Goal: Task Accomplishment & Management: Manage account settings

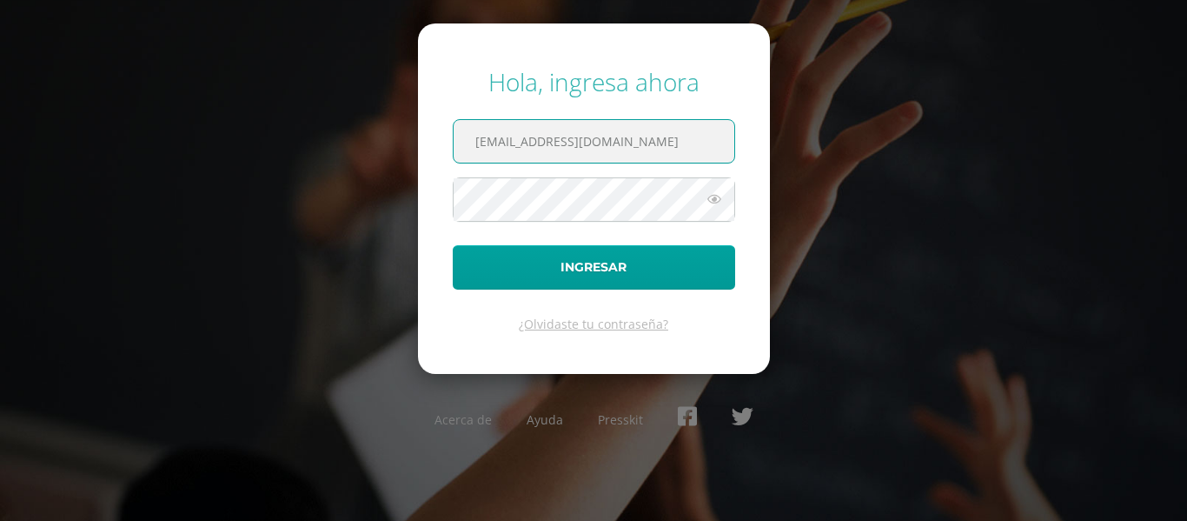
click at [503, 139] on input "mreyes@donbosco.edu.gt" at bounding box center [594, 141] width 281 height 43
click at [515, 138] on input "mreyes@donbosco.edu.gt" at bounding box center [594, 141] width 281 height 43
drag, startPoint x: 515, startPoint y: 138, endPoint x: 409, endPoint y: 143, distance: 107.0
click at [409, 143] on div "Hola, ingresa ahora mreyes@donbosco.edu.gt Ingresar ¿Olvidaste tu contraseña? A…" at bounding box center [593, 259] width 1121 height 417
type input "m_pacheco@donbosco.edu.gt"
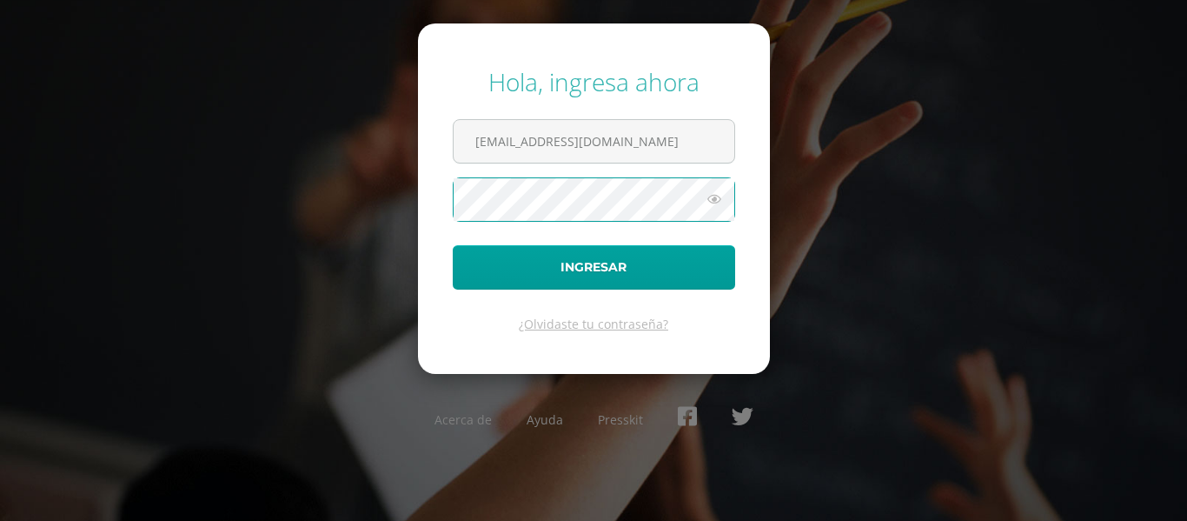
click at [449, 223] on form "Hola, ingresa ahora m_pacheco@donbosco.edu.gt Ingresar ¿Olvidaste tu contraseña?" at bounding box center [594, 197] width 352 height 349
click at [453, 245] on button "Ingresar" at bounding box center [594, 267] width 282 height 44
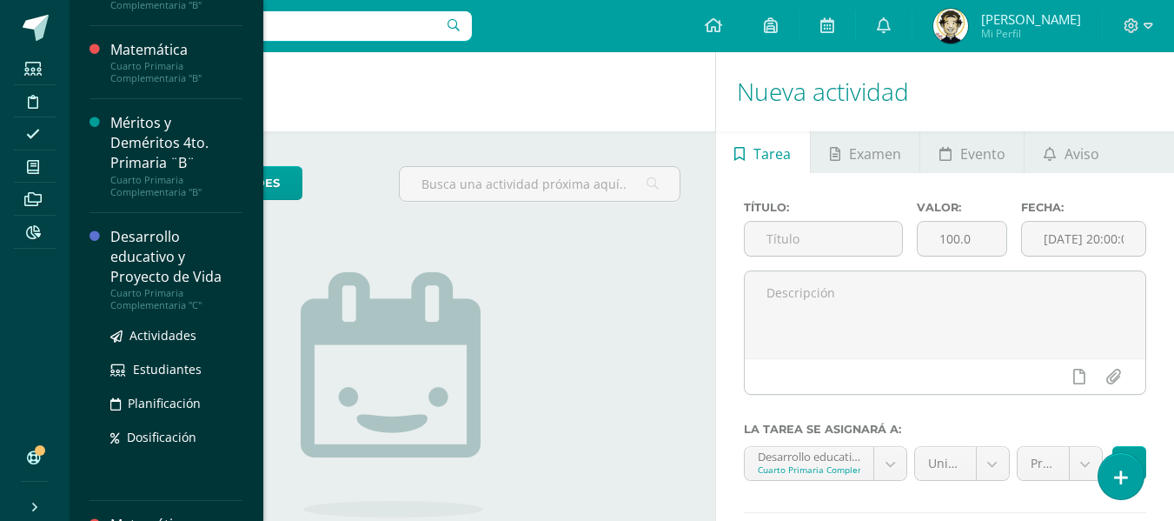
scroll to position [347, 0]
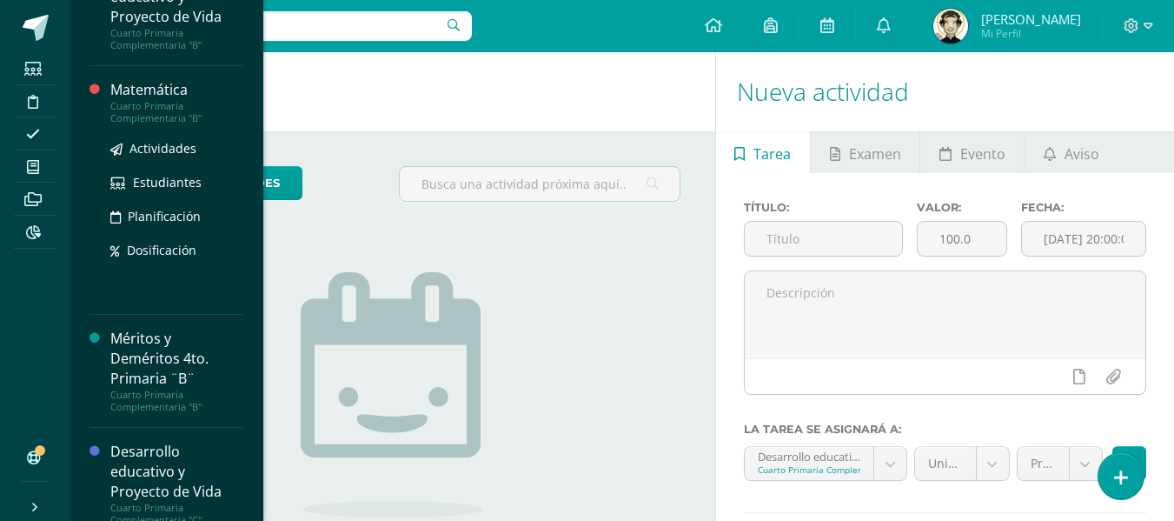
click at [144, 98] on div "Matemática" at bounding box center [176, 90] width 132 height 20
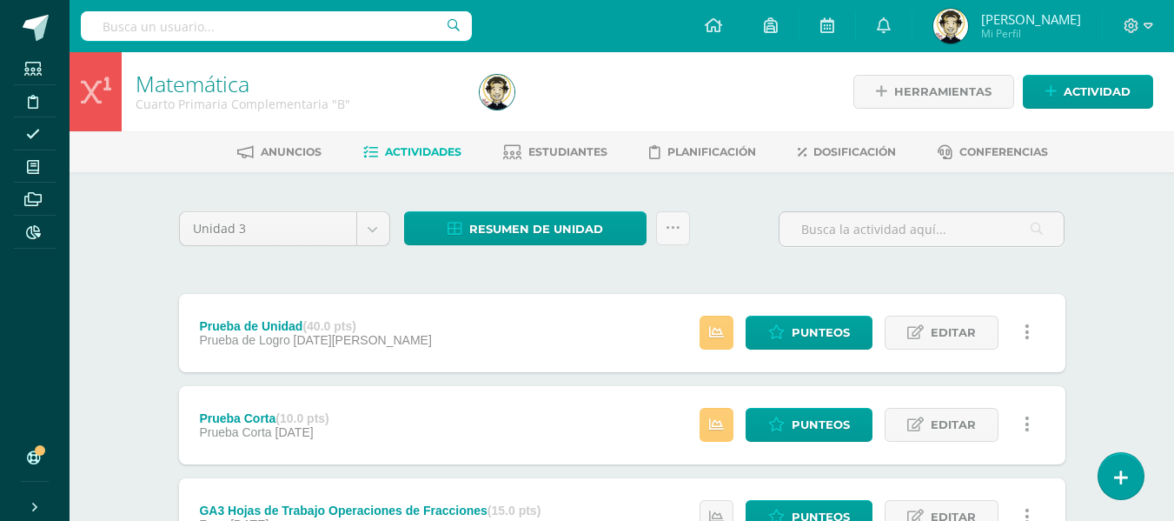
scroll to position [261, 0]
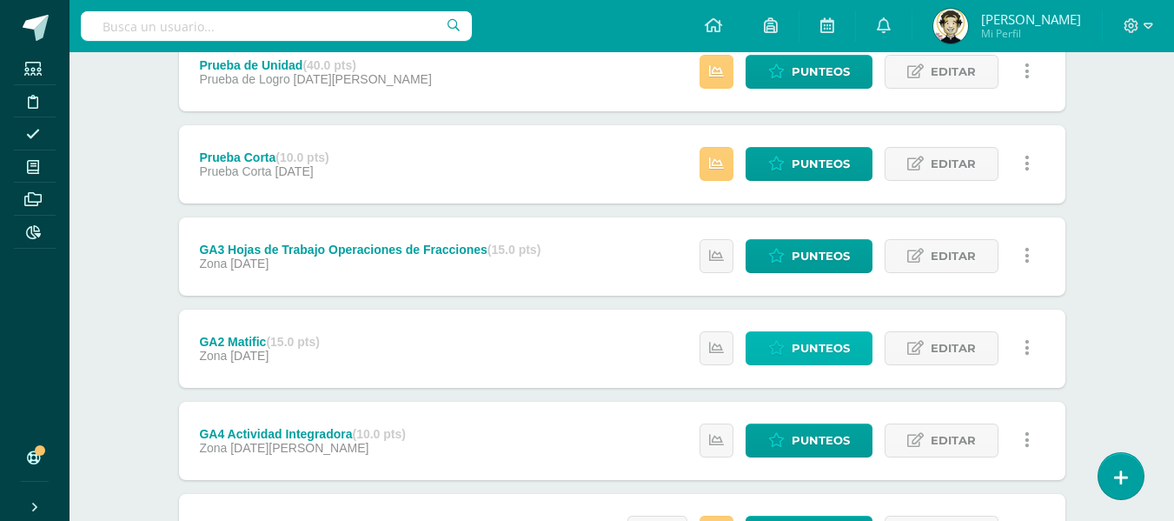
click at [825, 353] on span "Punteos" at bounding box center [821, 348] width 58 height 32
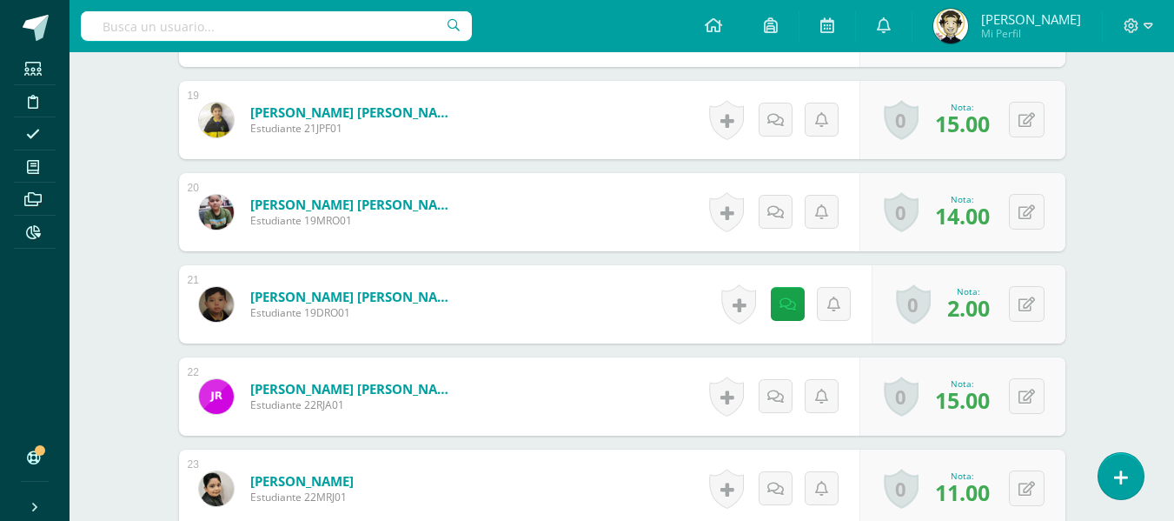
scroll to position [2285, 0]
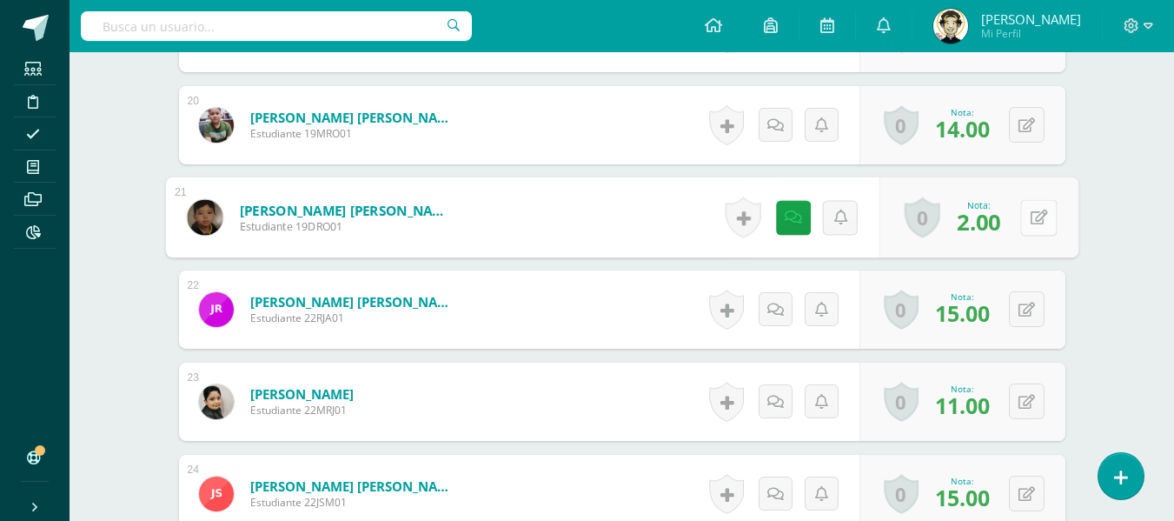
click at [1031, 230] on button at bounding box center [1038, 217] width 37 height 37
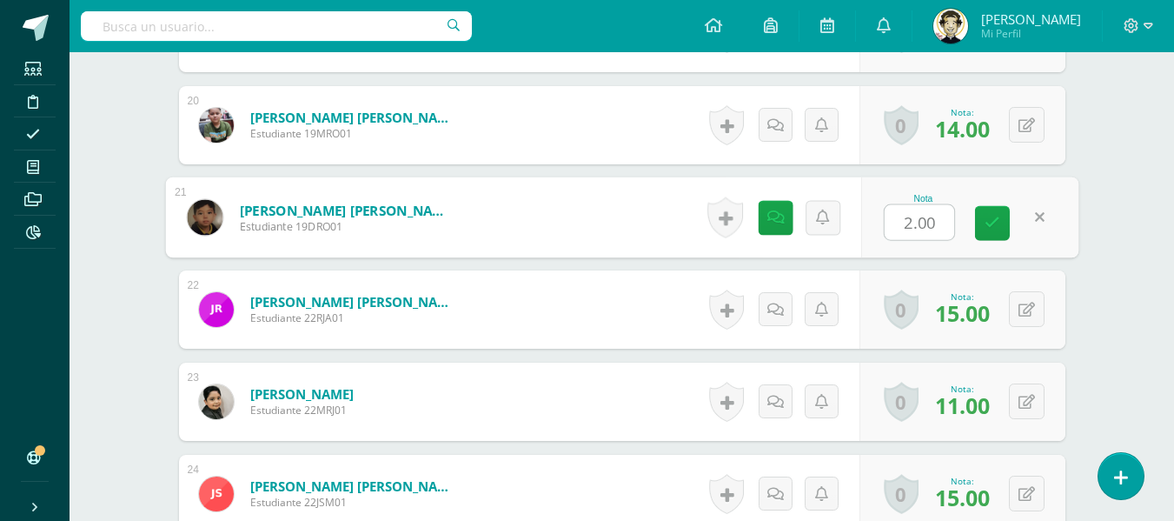
type input "5"
click at [998, 229] on icon at bounding box center [993, 223] width 16 height 15
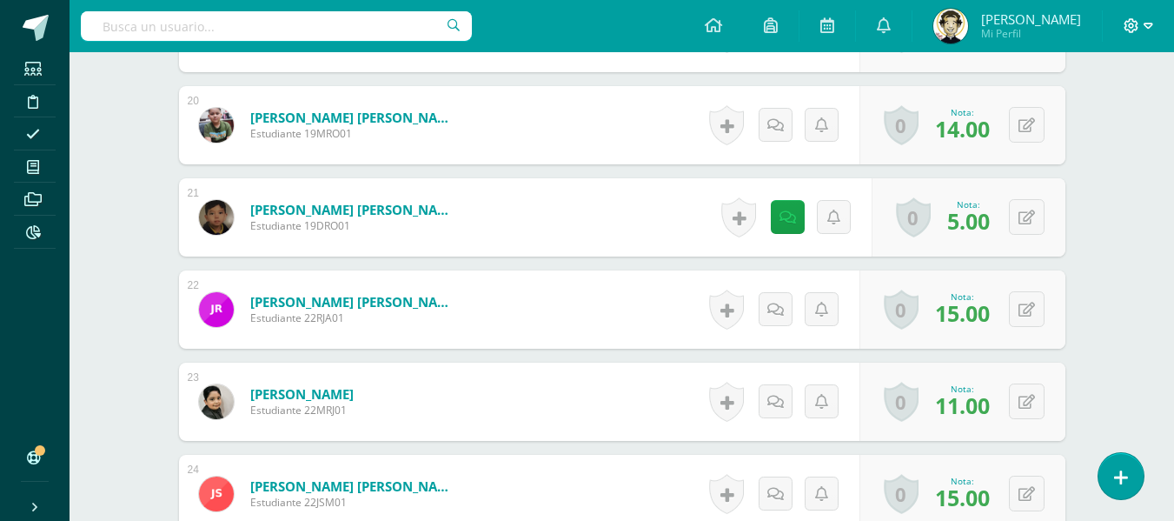
click at [1148, 25] on icon at bounding box center [1149, 26] width 10 height 16
click at [1115, 123] on span "Cerrar sesión" at bounding box center [1094, 118] width 78 height 17
